Goal: Task Accomplishment & Management: Manage account settings

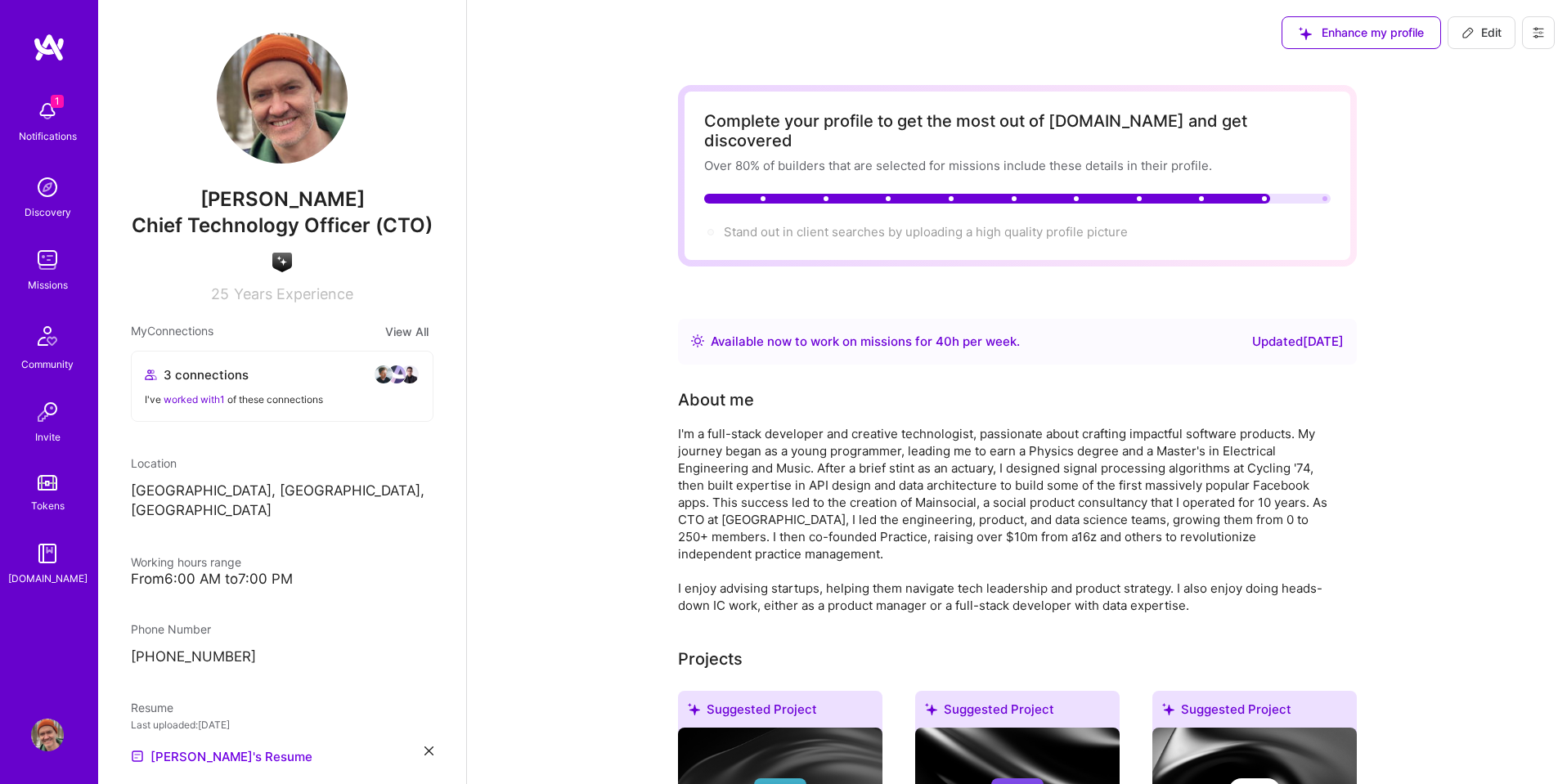
scroll to position [8, 0]
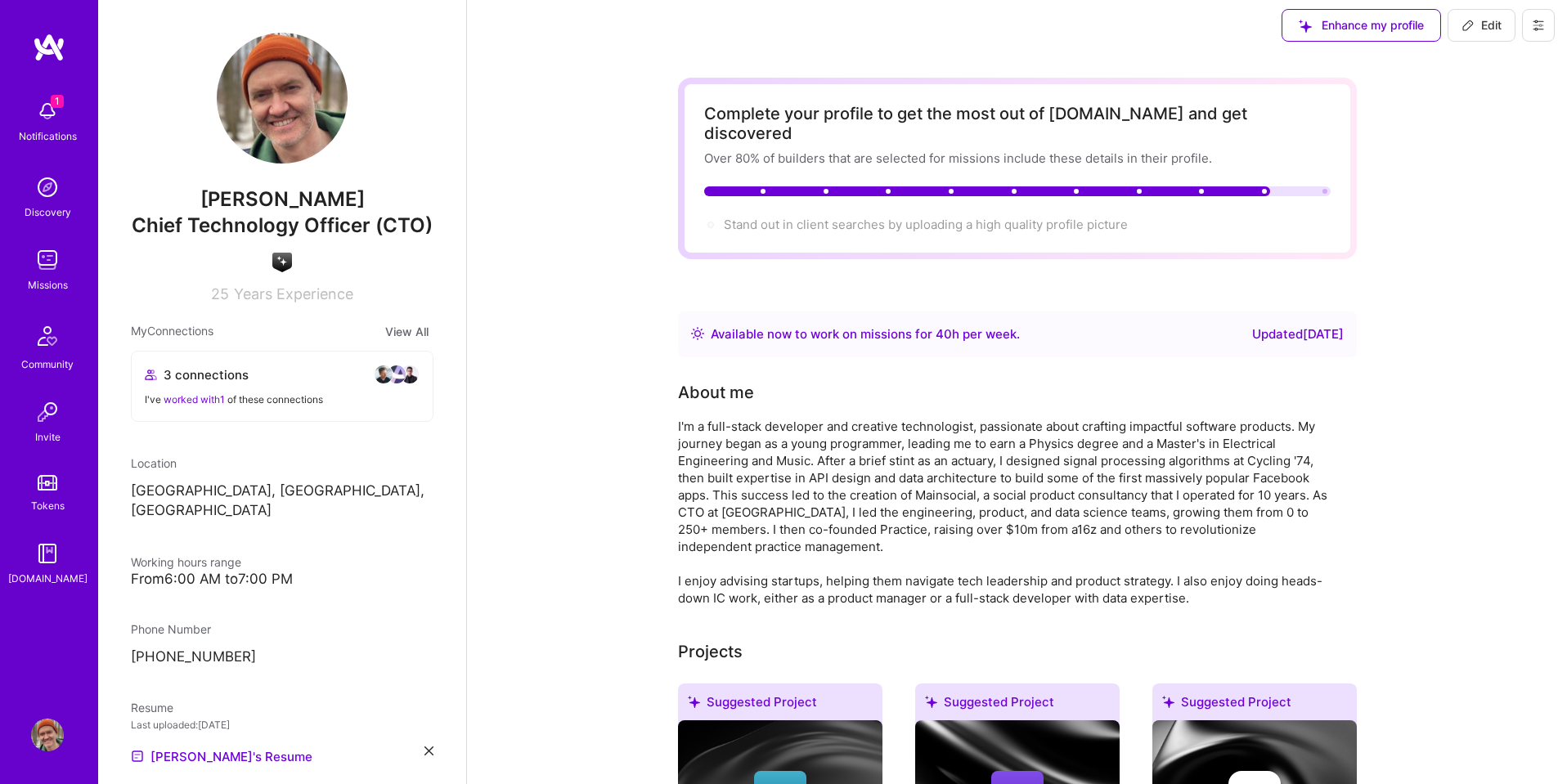
click at [1557, 20] on div "Enhance my profile Edit" at bounding box center [1417, 24] width 297 height 65
click at [1534, 25] on icon at bounding box center [1537, 24] width 13 height 13
click at [1490, 57] on button "Settings" at bounding box center [1493, 62] width 123 height 42
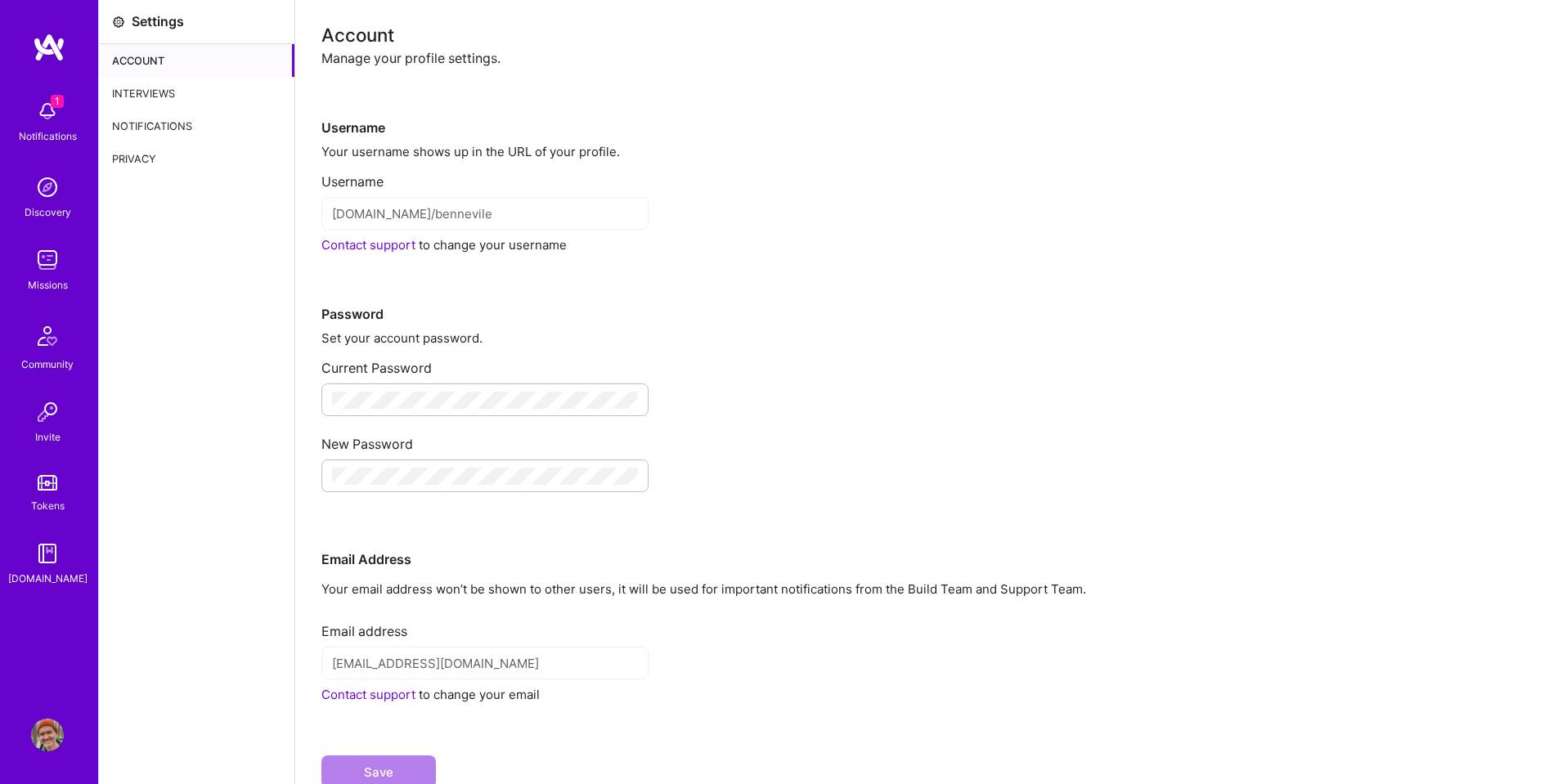
click at [142, 96] on div "Interviews" at bounding box center [197, 93] width 196 height 33
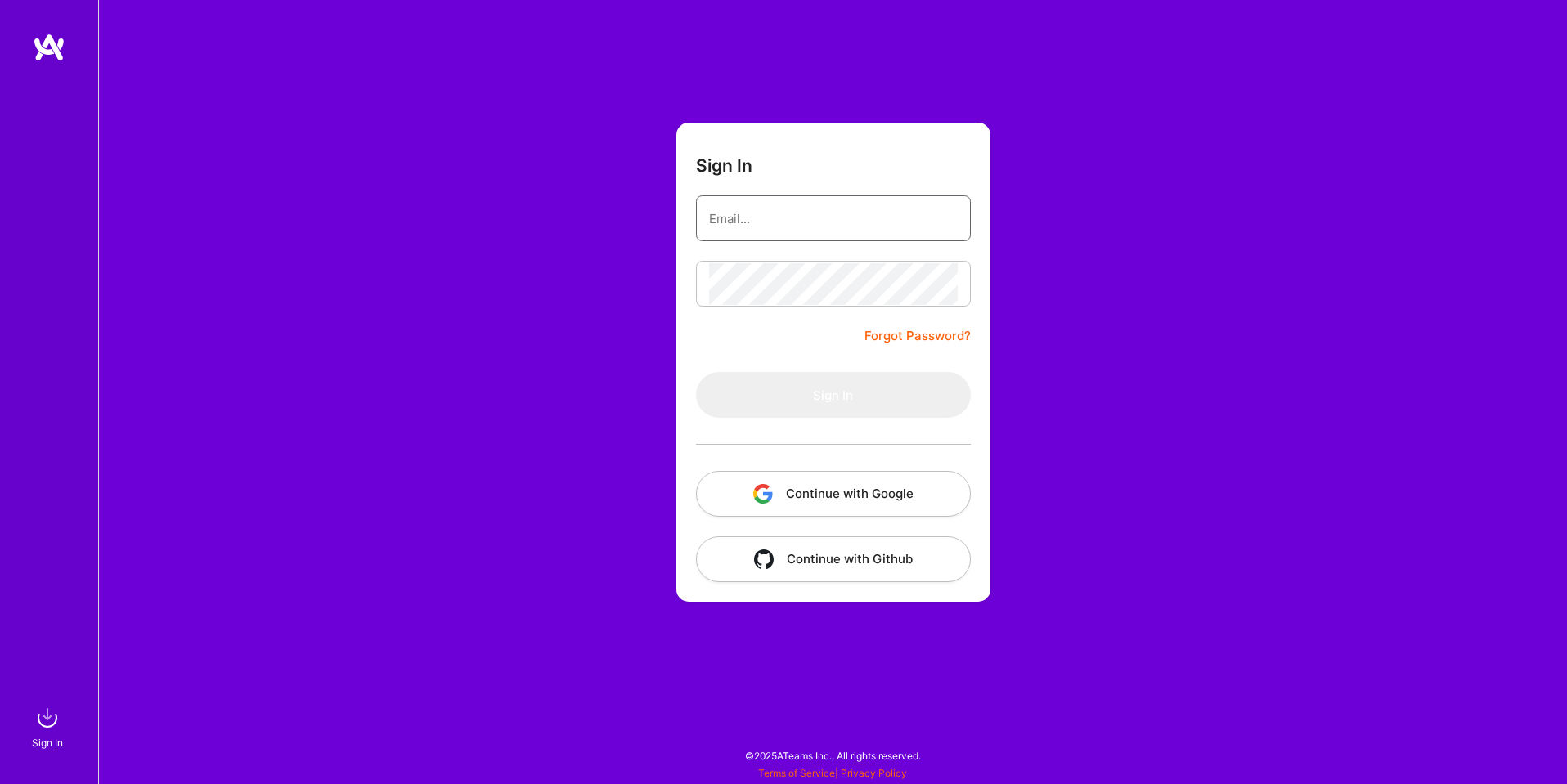
type input "sarahjanemills@gmail.com"
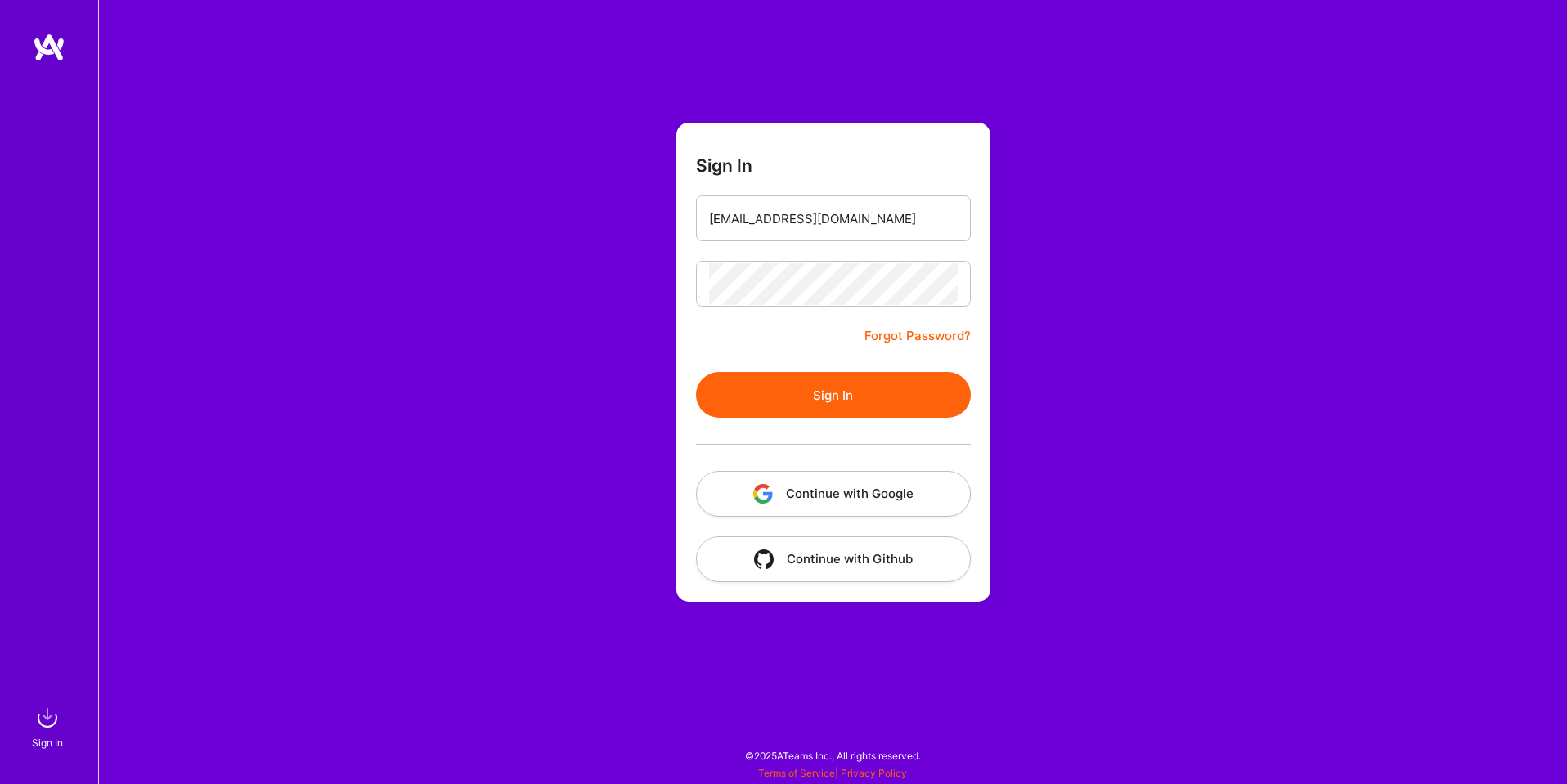
click at [761, 504] on button "Continue with Google" at bounding box center [833, 493] width 275 height 46
